Goal: Find specific page/section: Find specific page/section

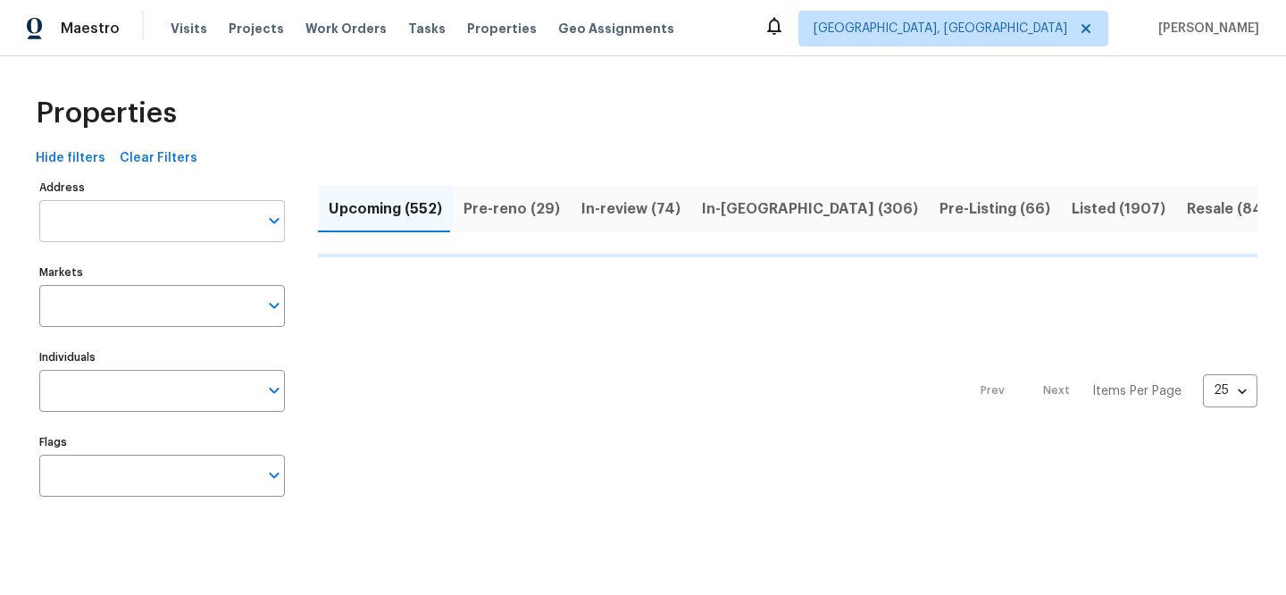
click at [189, 221] on input "Address" at bounding box center [148, 221] width 219 height 42
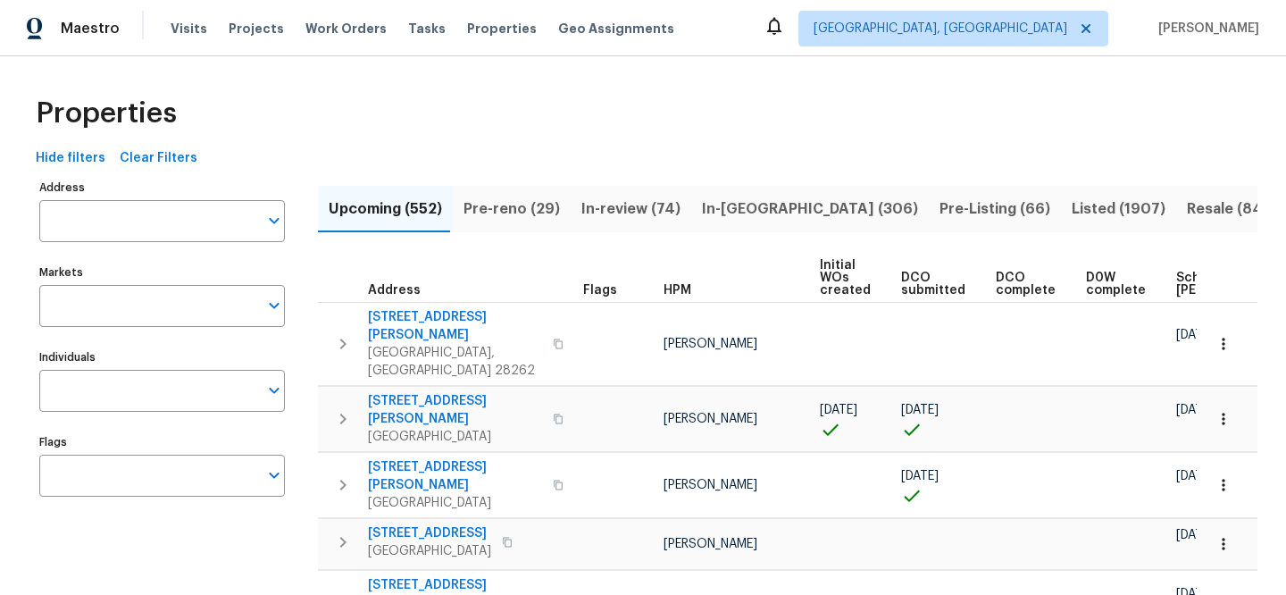
click at [189, 221] on input "Address" at bounding box center [148, 221] width 219 height 42
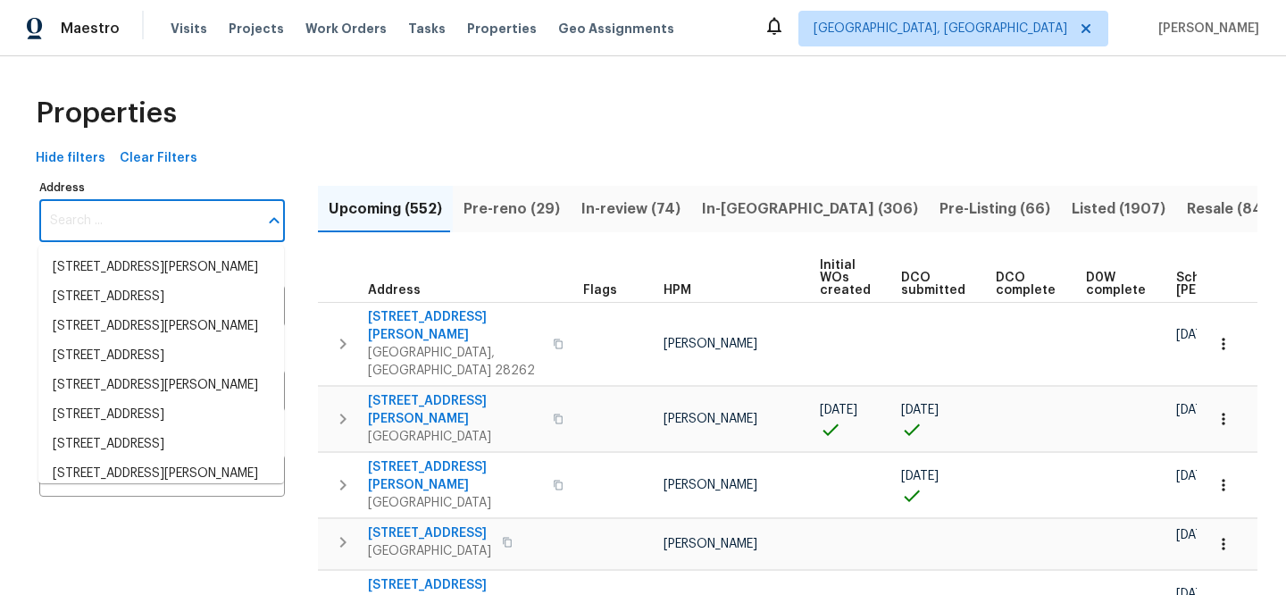
paste input "[STREET_ADDRESS]"
type input "[STREET_ADDRESS]"
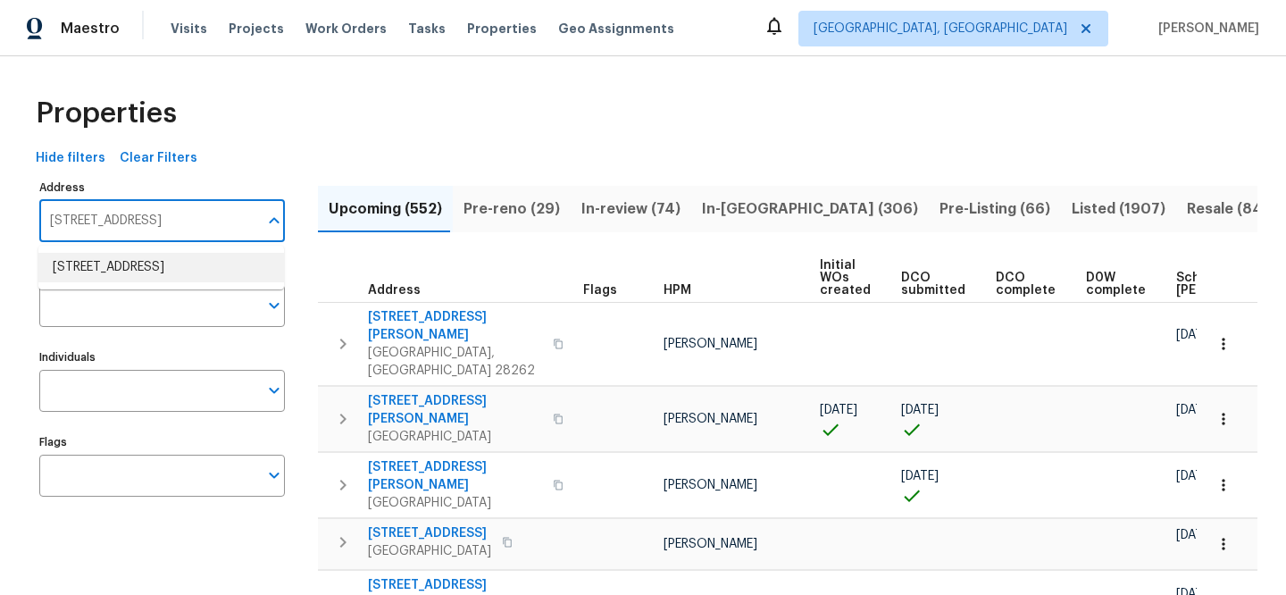
click at [202, 267] on li "[STREET_ADDRESS]" at bounding box center [161, 267] width 246 height 29
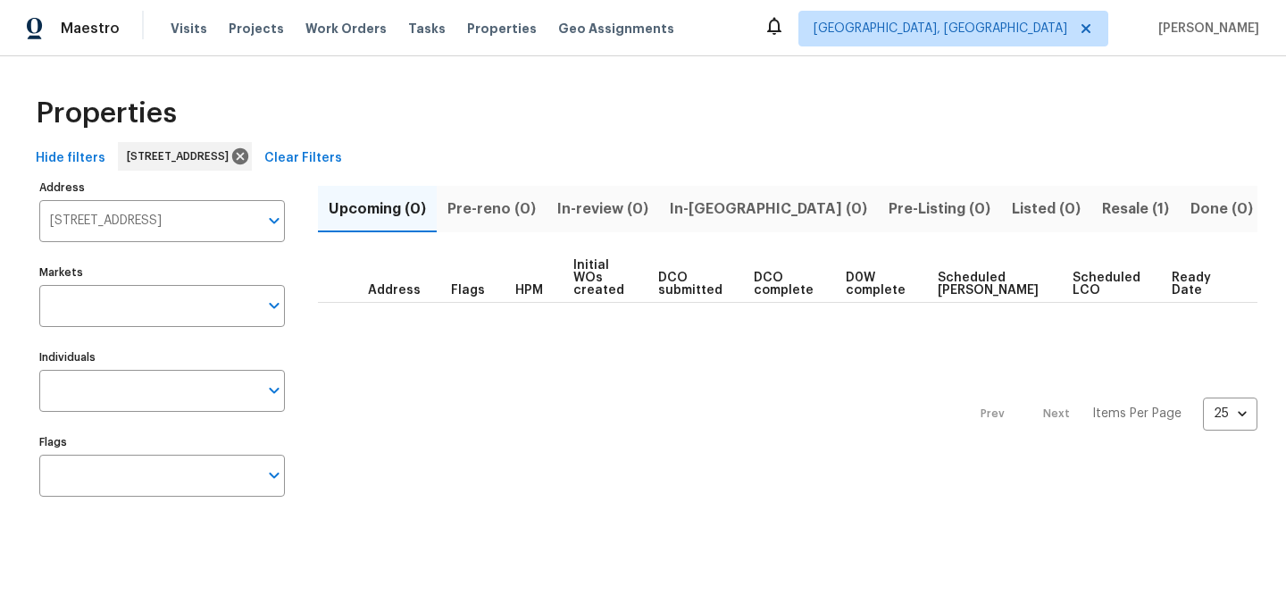
click at [1102, 200] on span "Resale (1)" at bounding box center [1135, 209] width 67 height 25
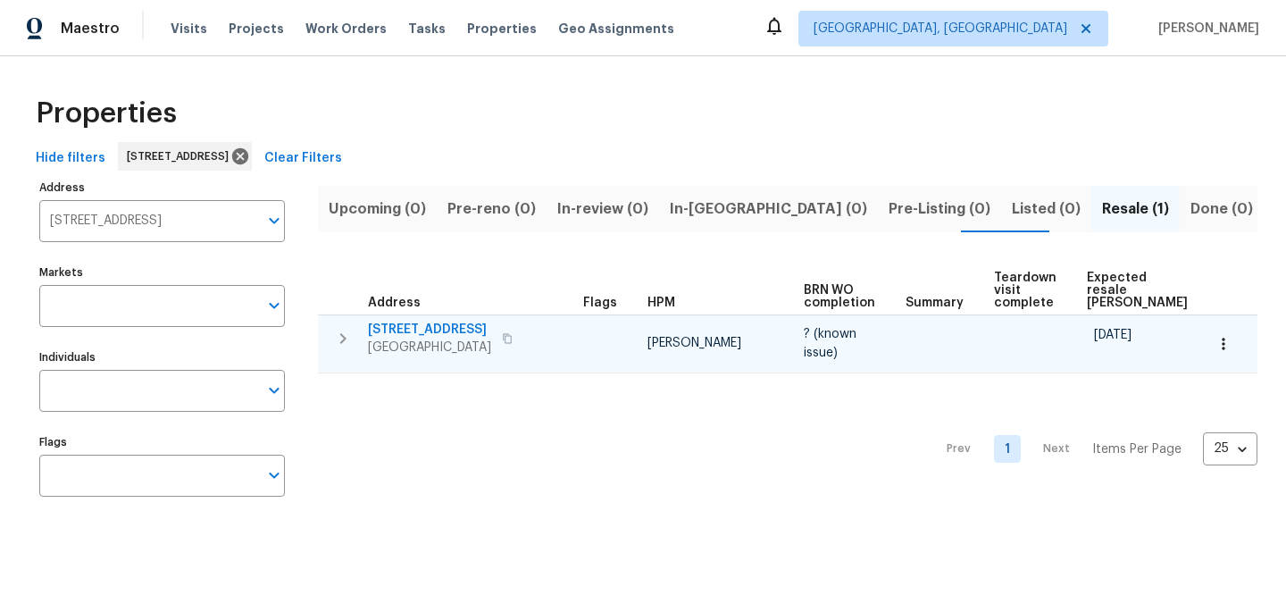
click at [396, 325] on span "[STREET_ADDRESS]" at bounding box center [429, 330] width 123 height 18
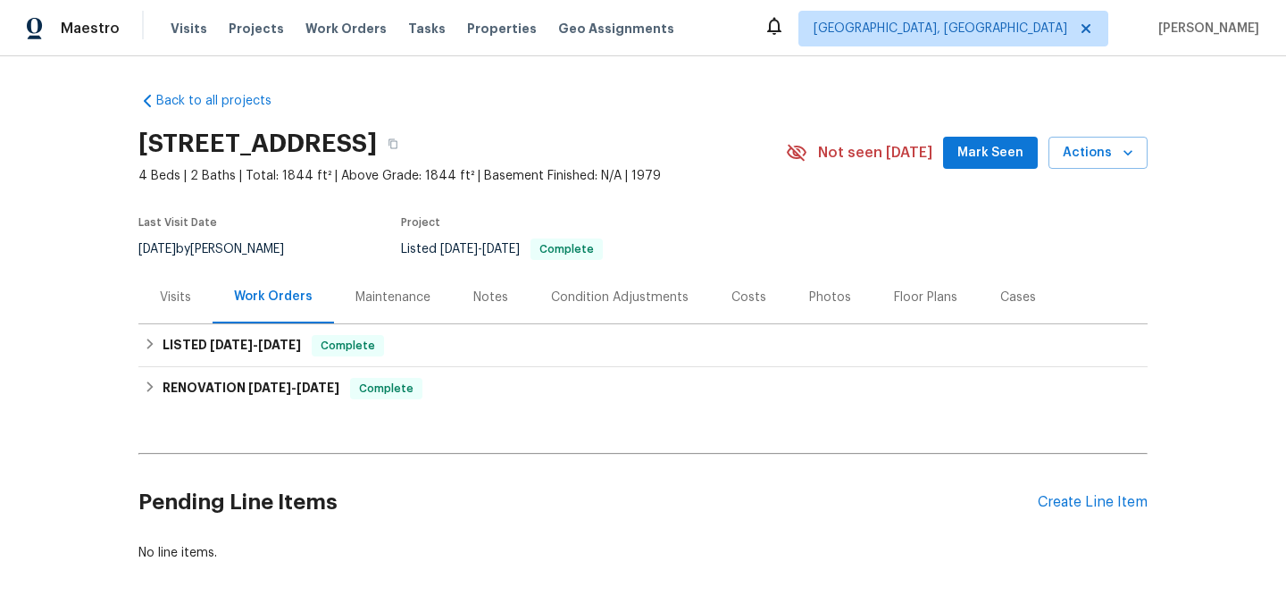
click at [160, 292] on div "Visits" at bounding box center [175, 298] width 31 height 18
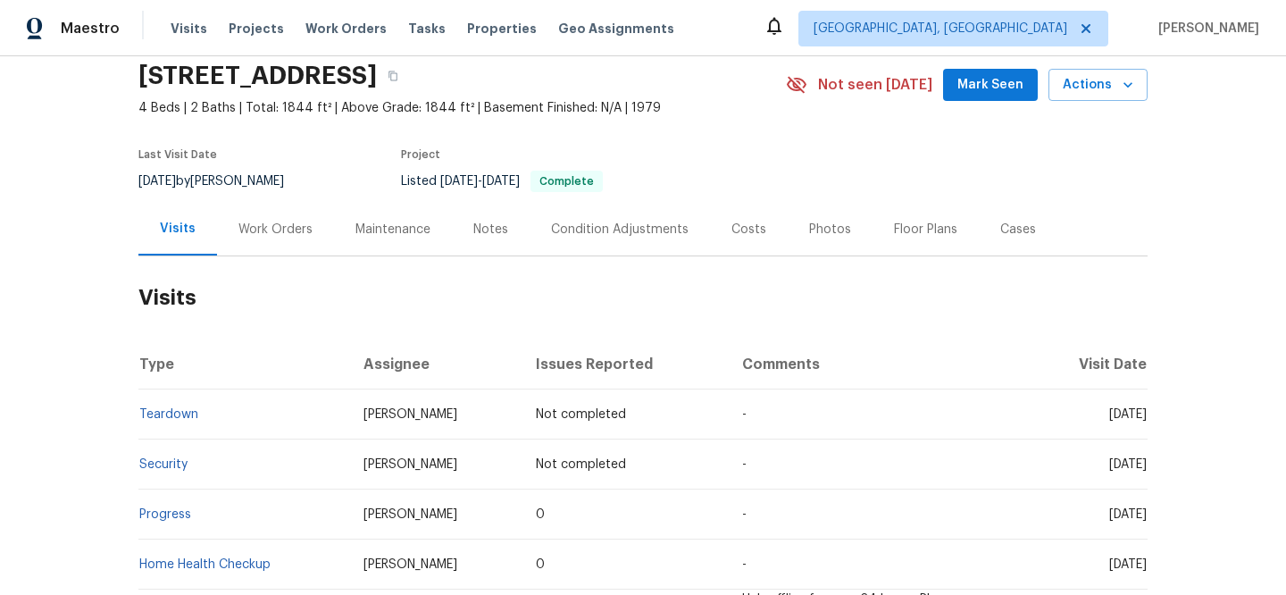
scroll to position [126, 0]
